Goal: Task Accomplishment & Management: Complete application form

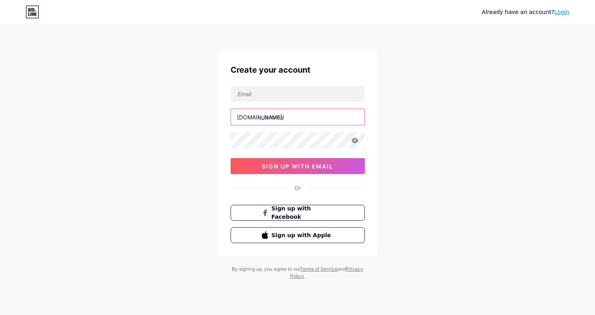
click at [328, 119] on input "text" at bounding box center [297, 117] width 133 height 16
type input "bes88"
drag, startPoint x: 258, startPoint y: 94, endPoint x: 255, endPoint y: 109, distance: 15.2
click at [258, 94] on input "text" at bounding box center [297, 94] width 133 height 16
paste input "[EMAIL_ADDRESS][DOMAIN_NAME]"
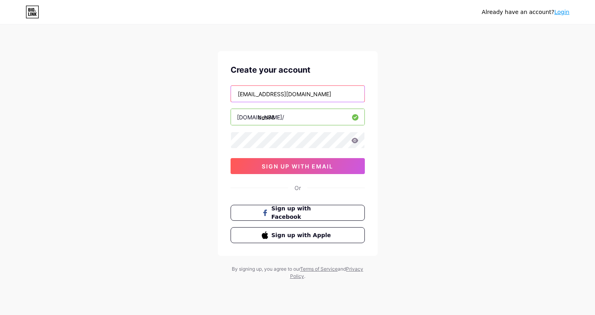
type input "[EMAIL_ADDRESS][DOMAIN_NAME]"
click at [271, 175] on div "Create your account [EMAIL_ADDRESS][DOMAIN_NAME] [DOMAIN_NAME]/ bes88 0cAFcWeA7…" at bounding box center [298, 153] width 160 height 205
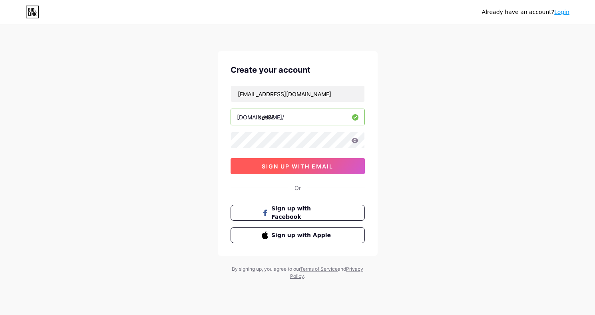
click at [273, 170] on button "sign up with email" at bounding box center [298, 166] width 134 height 16
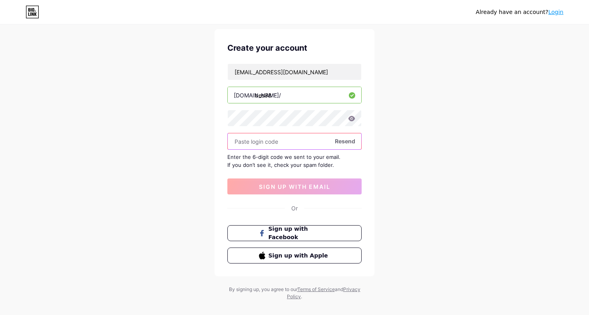
scroll to position [33, 0]
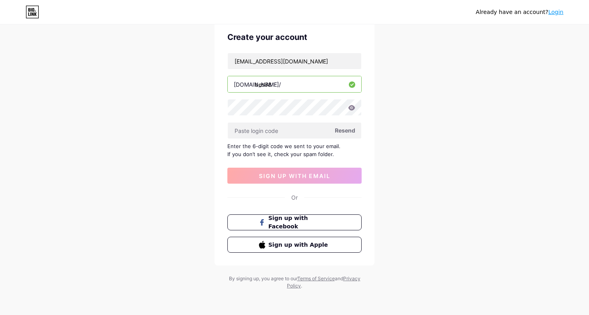
click at [344, 133] on span "Resend" at bounding box center [345, 130] width 20 height 8
drag, startPoint x: 302, startPoint y: 59, endPoint x: 321, endPoint y: 56, distance: 19.0
click at [321, 56] on input "[EMAIL_ADDRESS][DOMAIN_NAME]" at bounding box center [294, 61] width 133 height 16
paste input "822684"
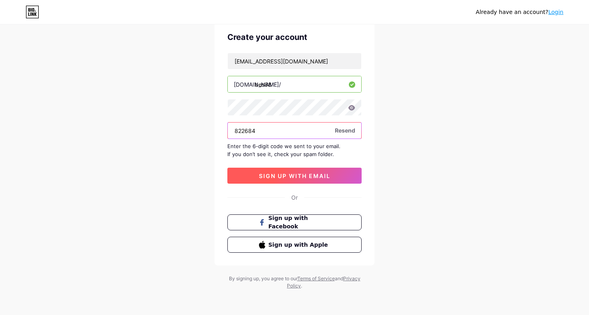
type input "822684"
click at [283, 178] on span "sign up with email" at bounding box center [295, 176] width 72 height 7
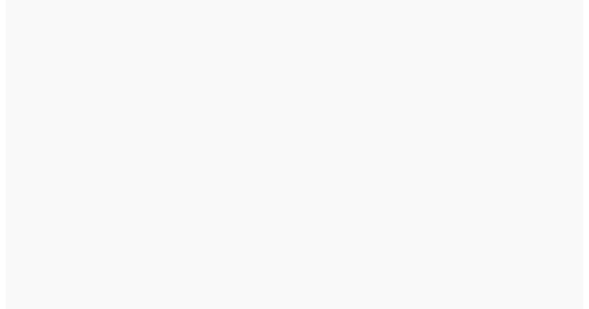
scroll to position [0, 0]
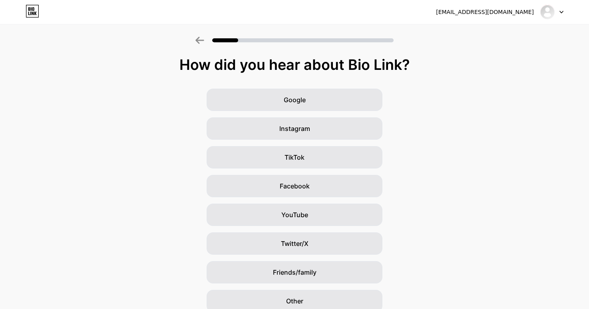
scroll to position [35, 0]
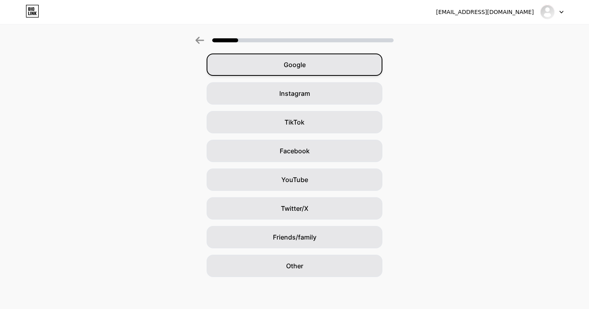
click at [302, 68] on span "Google" at bounding box center [295, 65] width 22 height 10
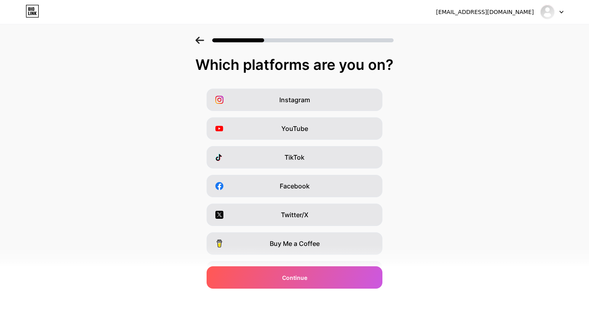
scroll to position [75, 0]
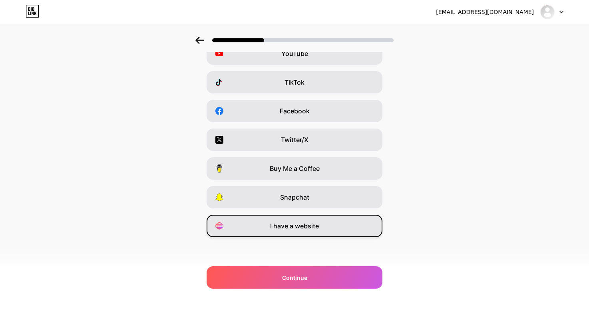
click at [318, 220] on div "I have a website" at bounding box center [295, 226] width 176 height 22
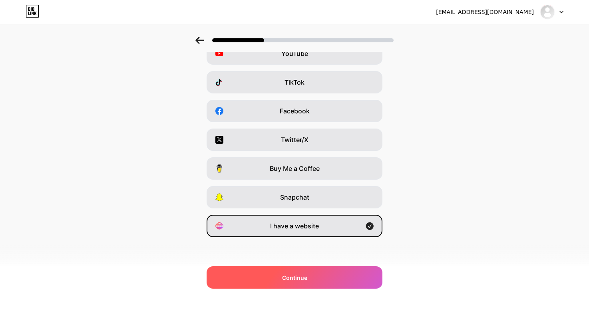
click at [316, 285] on div "Continue" at bounding box center [295, 278] width 176 height 22
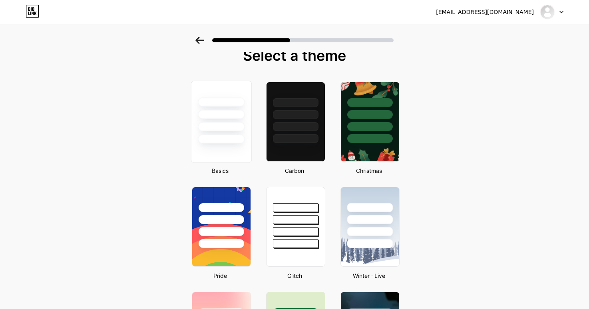
scroll to position [0, 0]
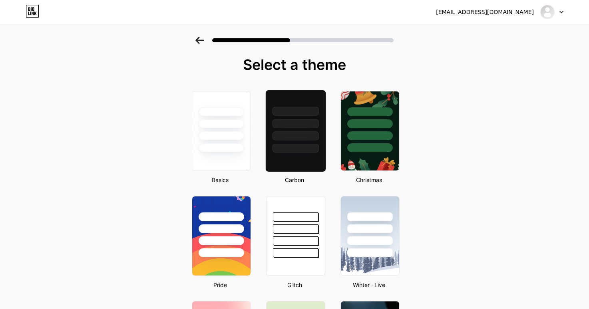
click at [297, 152] on div at bounding box center [295, 148] width 47 height 9
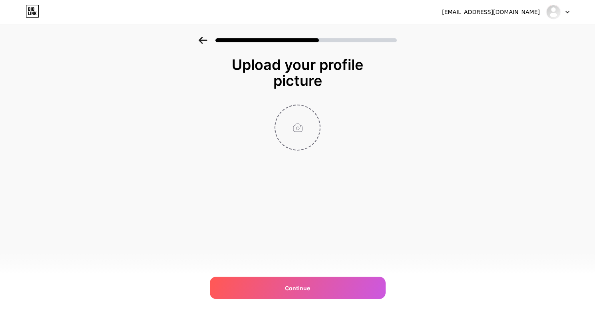
click at [301, 134] on input "file" at bounding box center [297, 127] width 44 height 44
type input "C:\fakepath\LOGO.jpg"
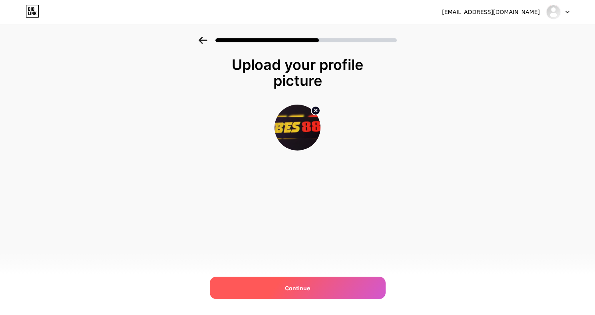
click at [300, 288] on span "Continue" at bounding box center [297, 288] width 25 height 8
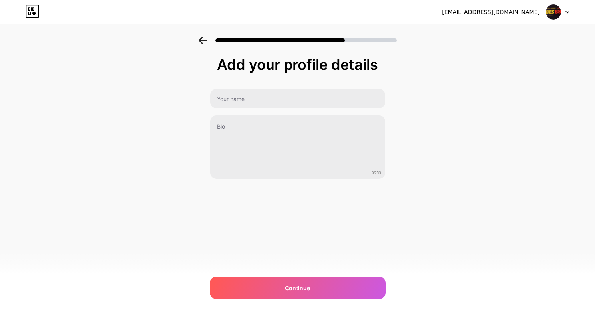
click at [265, 110] on div "0/255" at bounding box center [298, 134] width 176 height 91
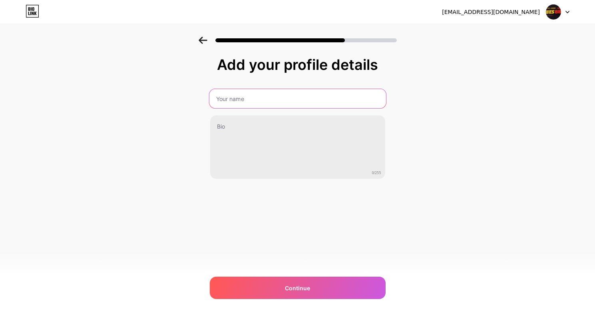
click at [263, 107] on input "text" at bounding box center [297, 98] width 177 height 19
type input "Bes88"
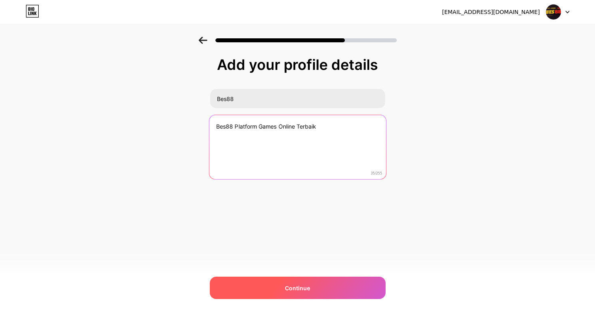
type textarea "Bes88 Platform Games Online Terbaik"
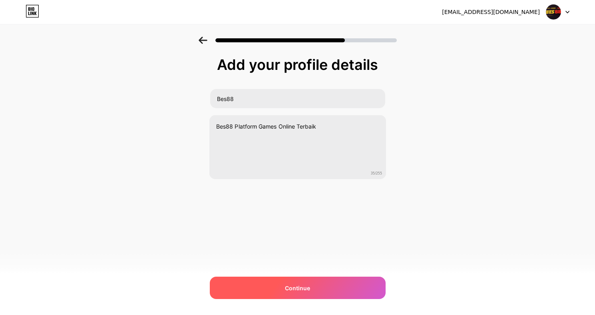
click at [302, 285] on span "Continue" at bounding box center [297, 288] width 25 height 8
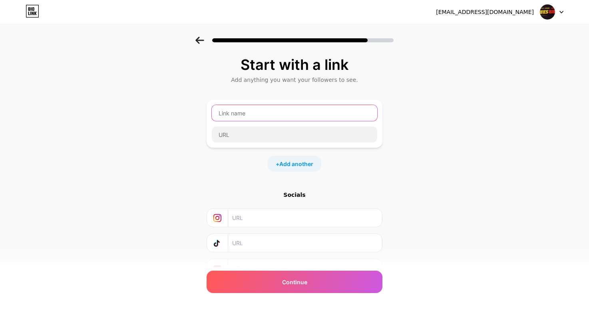
click at [243, 114] on input "text" at bounding box center [294, 113] width 165 height 16
click at [242, 125] on div at bounding box center [294, 124] width 166 height 38
click at [247, 117] on input "text" at bounding box center [294, 113] width 165 height 16
type input "Daftar Bes88"
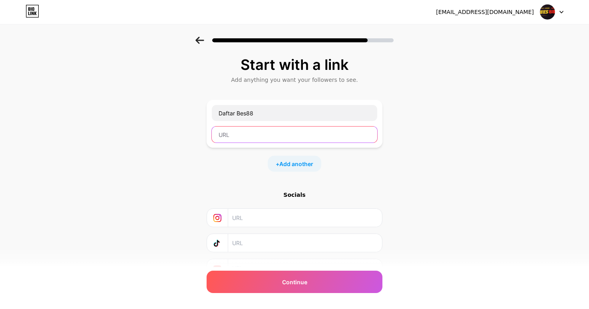
click at [261, 130] on input "text" at bounding box center [294, 135] width 165 height 16
paste input "[URL][DOMAIN_NAME]"
type input "[URL][DOMAIN_NAME]"
click at [303, 166] on span "Add another" at bounding box center [296, 164] width 34 height 8
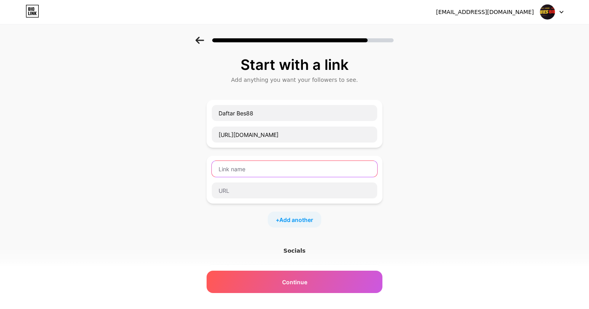
click at [265, 163] on input "text" at bounding box center [294, 169] width 165 height 16
type input "l"
type input ";"
type input "l"
type input "Login Bes88"
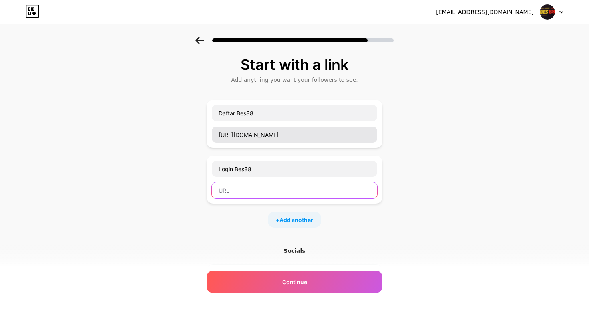
paste input "[URL][DOMAIN_NAME]"
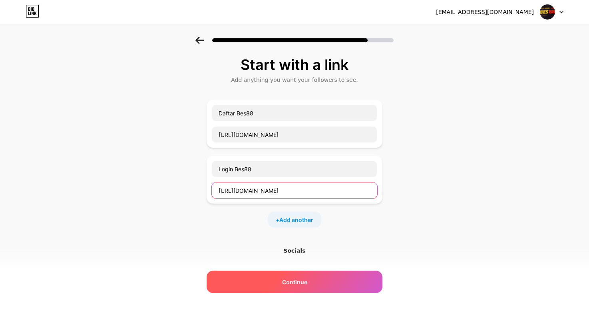
type input "[URL][DOMAIN_NAME]"
click at [278, 282] on div "Continue" at bounding box center [295, 282] width 176 height 22
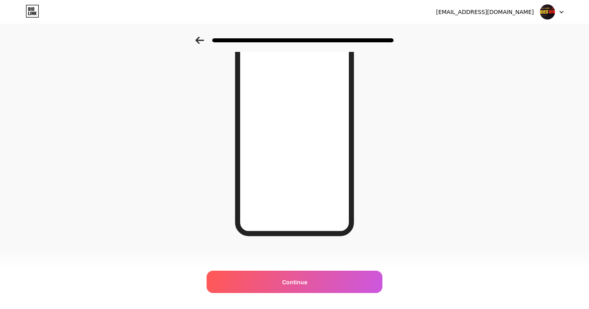
scroll to position [92, 0]
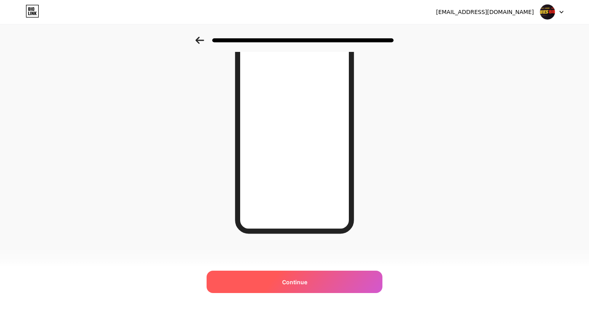
click at [307, 278] on span "Continue" at bounding box center [294, 282] width 25 height 8
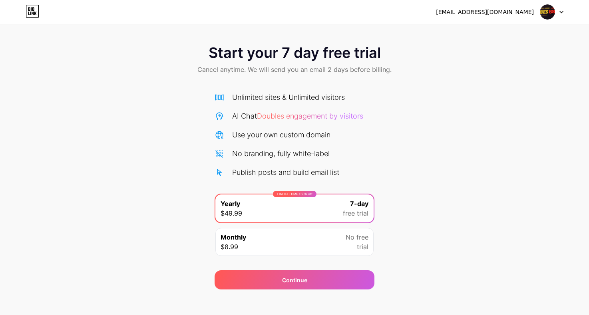
click at [30, 13] on icon at bounding box center [33, 11] width 14 height 13
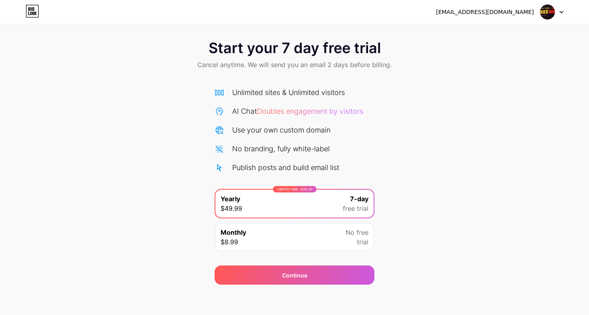
scroll to position [6, 0]
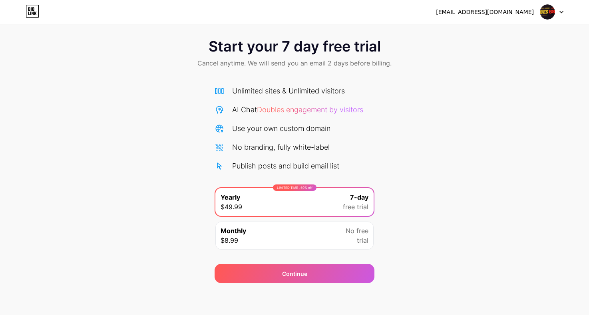
click at [557, 14] on div at bounding box center [551, 12] width 23 height 14
click at [504, 34] on li "Logout" at bounding box center [513, 33] width 99 height 22
